Goal: Task Accomplishment & Management: Manage account settings

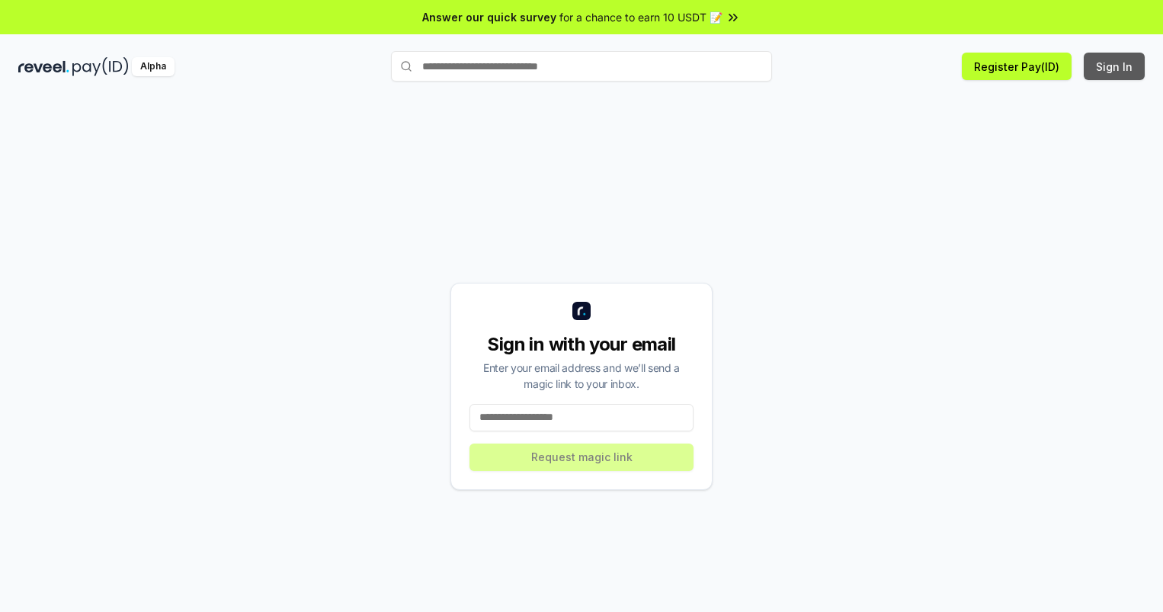
click at [1115, 66] on button "Sign In" at bounding box center [1114, 66] width 61 height 27
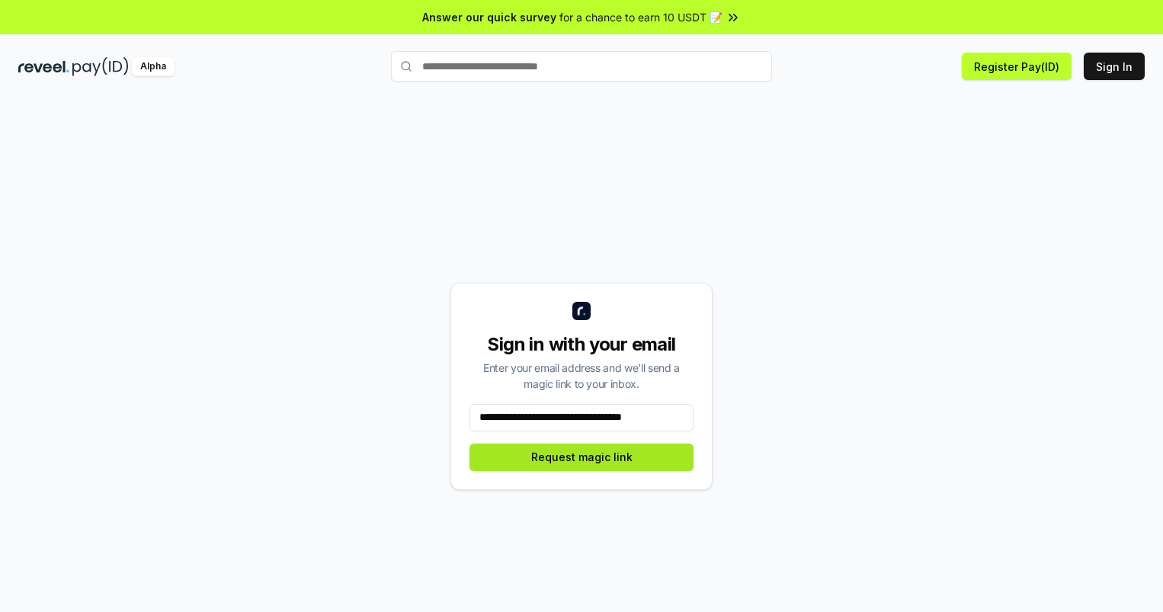
type input "**********"
click at [582, 457] on button "Request magic link" at bounding box center [581, 457] width 224 height 27
